Goal: Find contact information: Find contact information

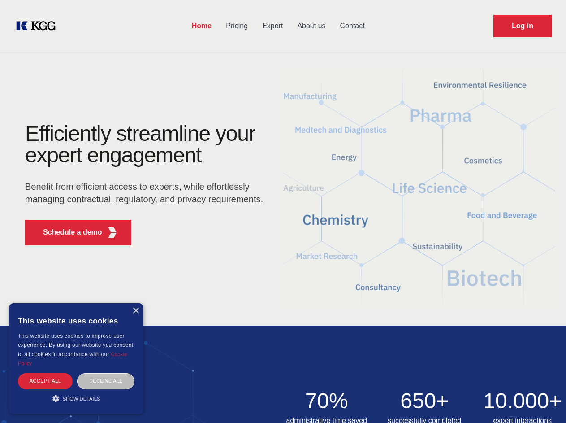
click at [283, 211] on div "Efficiently streamline your expert engagement Benefit from efficient access to …" at bounding box center [147, 188] width 273 height 130
click at [67, 232] on p "Schedule a demo" at bounding box center [72, 232] width 59 height 11
click at [135, 311] on div "× This website uses cookies This website uses cookies to improve user experienc…" at bounding box center [76, 358] width 134 height 111
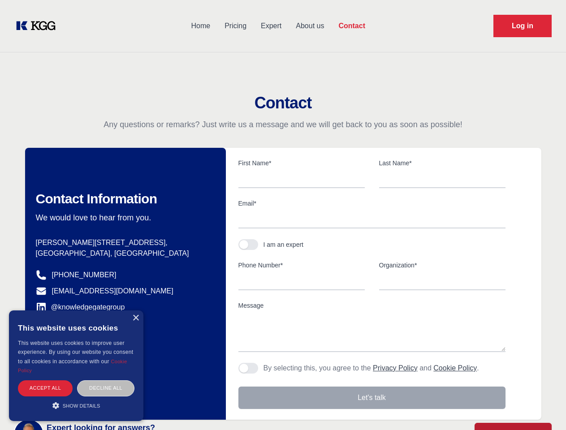
click at [45, 381] on div "Accept all" at bounding box center [45, 389] width 55 height 16
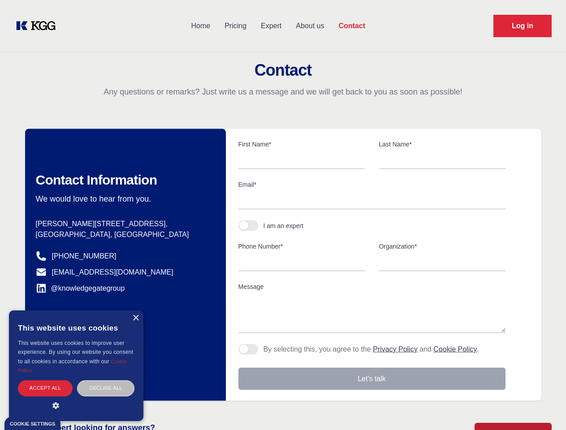
click at [106, 381] on div "Contact Information We would love to hear from you. Postal address [PERSON_NAME…" at bounding box center [125, 265] width 201 height 272
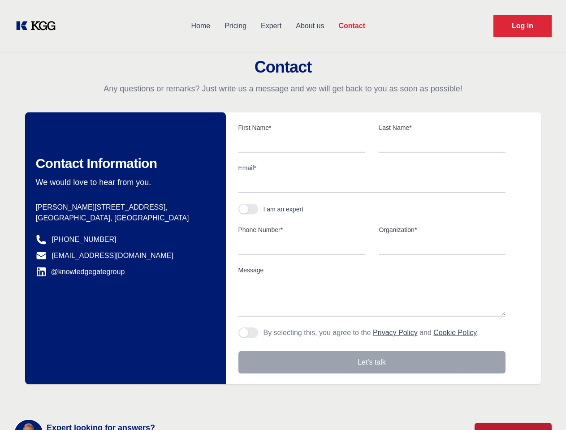
click at [76, 398] on main "Contact Any questions or remarks? Just write us a message and we will get back …" at bounding box center [283, 233] width 566 height 467
